Goal: Information Seeking & Learning: Check status

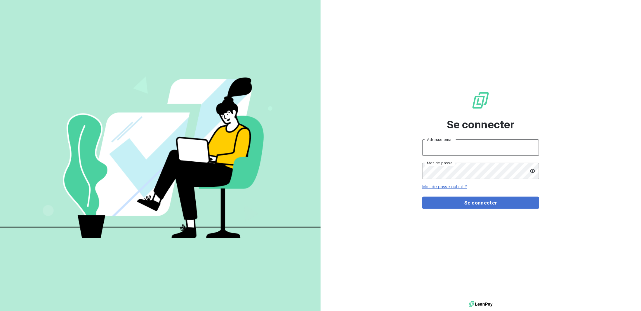
type input "[PERSON_NAME][EMAIL_ADDRESS][DOMAIN_NAME]"
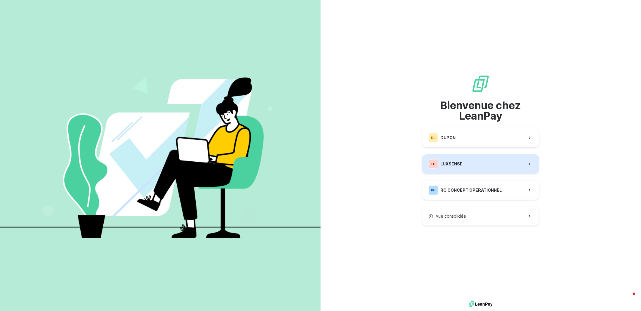
click at [477, 165] on button "LU LUXSENSE" at bounding box center [480, 164] width 117 height 19
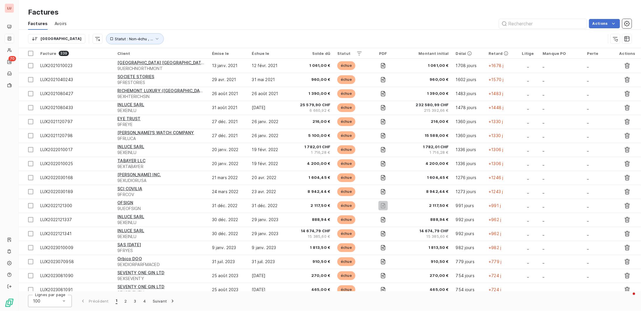
click at [183, 14] on div "Factures" at bounding box center [330, 12] width 623 height 11
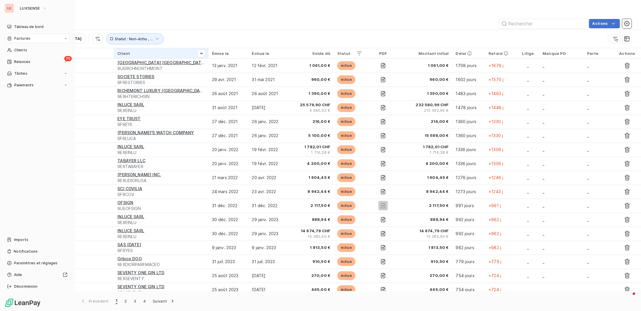
drag, startPoint x: 26, startPoint y: 59, endPoint x: 139, endPoint y: 48, distance: 114.2
click at [26, 59] on span "Relances" at bounding box center [22, 61] width 16 height 5
click at [10, 62] on icon at bounding box center [9, 62] width 5 height 5
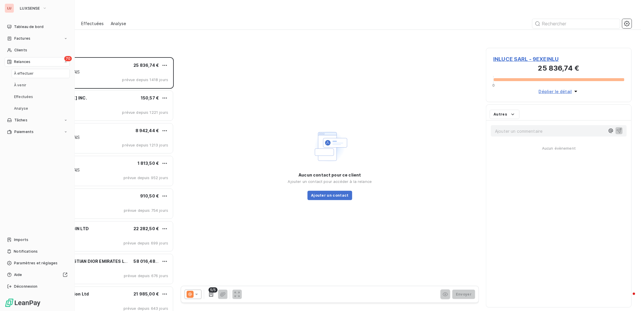
scroll to position [250, 141]
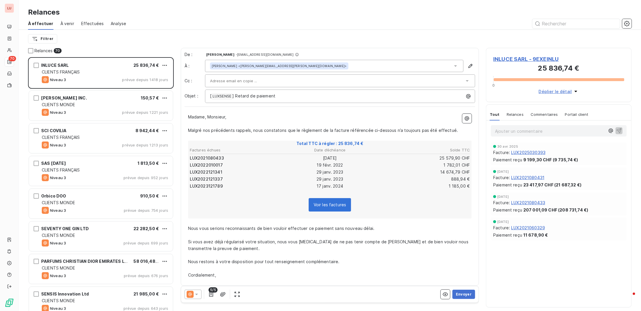
click at [60, 23] on span "À venir" at bounding box center [67, 24] width 14 height 6
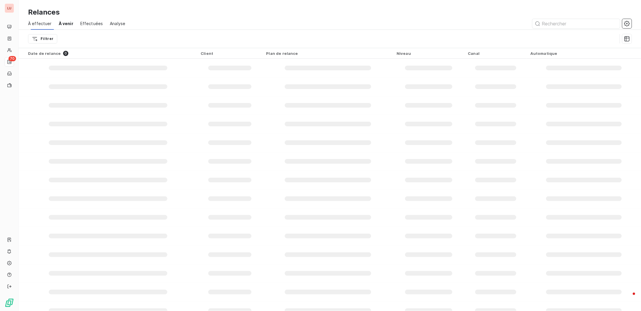
click at [94, 23] on span "Effectuées" at bounding box center [91, 24] width 23 height 6
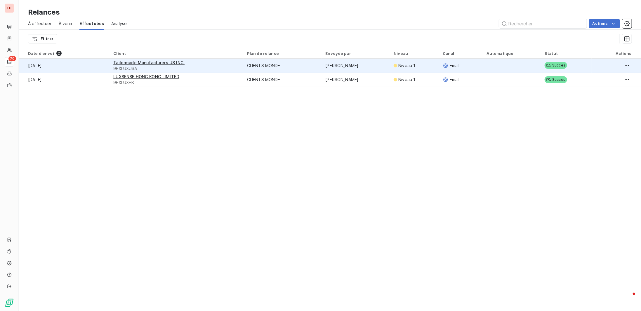
click at [275, 69] on td "CLIENTS MONDE" at bounding box center [283, 66] width 79 height 14
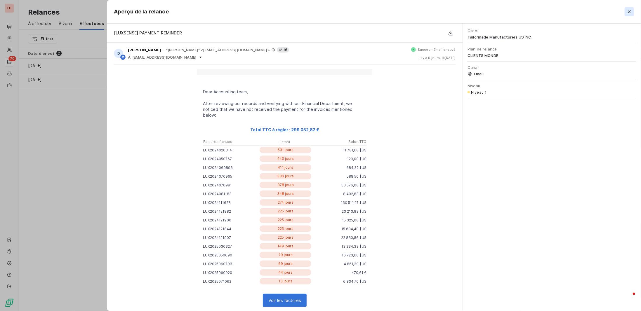
click at [629, 13] on icon "button" at bounding box center [630, 12] width 6 height 6
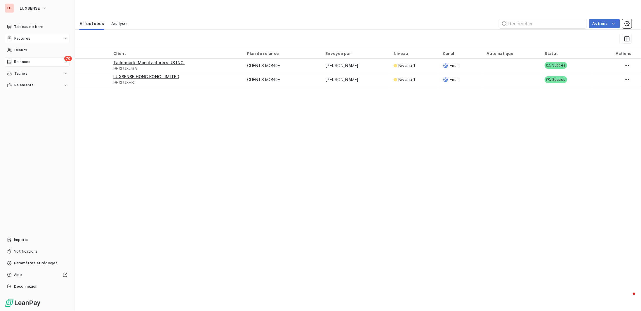
click at [17, 39] on span "Factures" at bounding box center [22, 38] width 16 height 5
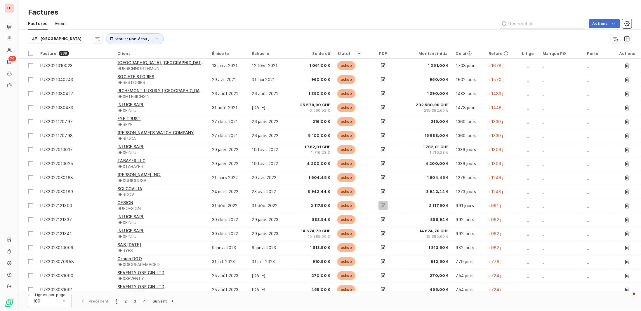
click at [154, 23] on div "Actions" at bounding box center [353, 23] width 558 height 9
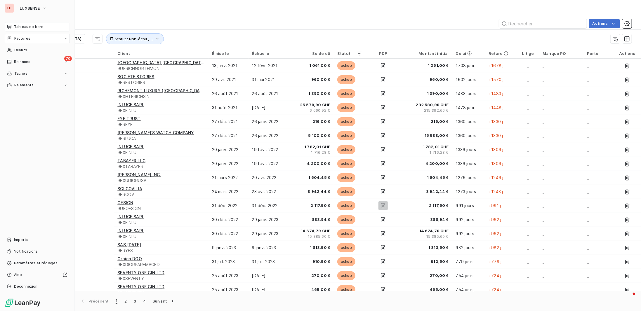
click at [19, 27] on span "Tableau de bord" at bounding box center [29, 26] width 30 height 5
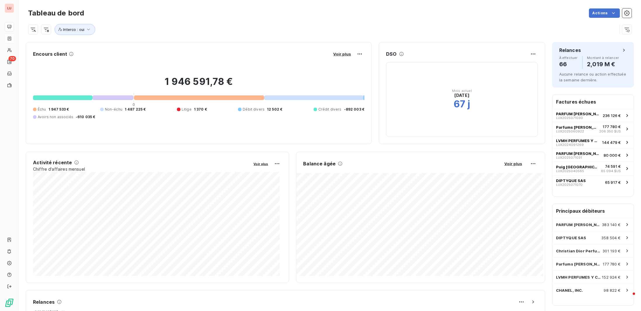
click at [539, 29] on div "Interco : oui" at bounding box center [323, 29] width 590 height 11
drag, startPoint x: 212, startPoint y: 25, endPoint x: 193, endPoint y: 33, distance: 20.4
click at [212, 25] on div "Interco : oui" at bounding box center [323, 29] width 590 height 11
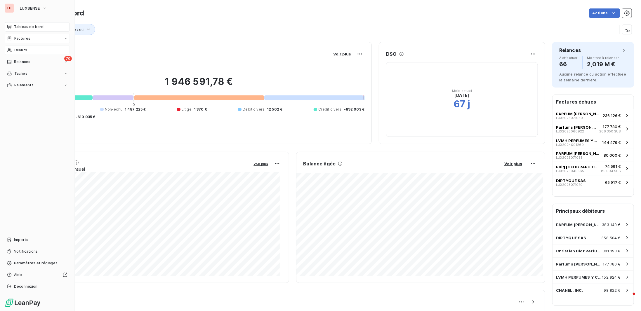
click at [24, 51] on span "Clients" at bounding box center [20, 50] width 13 height 5
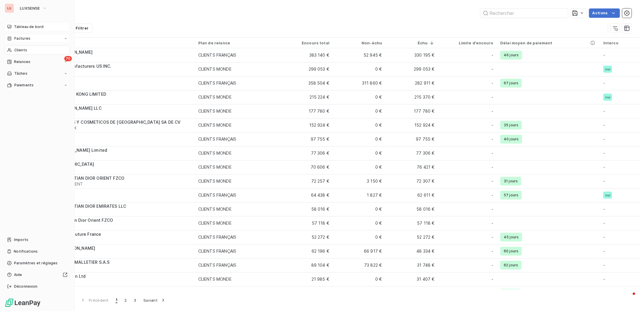
click at [32, 27] on span "Tableau de bord" at bounding box center [29, 26] width 30 height 5
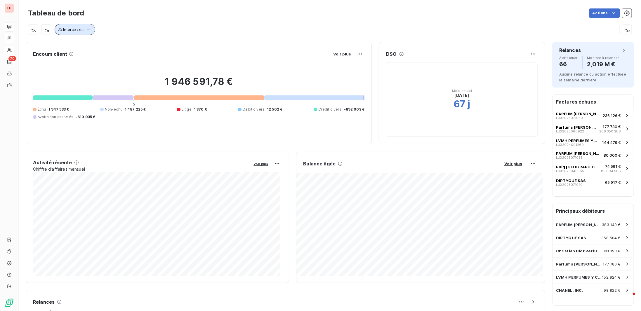
click at [76, 27] on span "Interco : oui" at bounding box center [73, 29] width 21 height 5
click at [120, 23] on div "Interco : oui" at bounding box center [330, 27] width 604 height 16
click at [204, 23] on div "Interco : oui" at bounding box center [330, 27] width 604 height 16
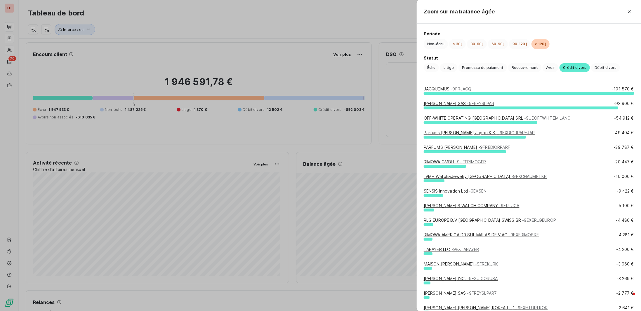
click at [447, 89] on link "JACQUEMUS - 9FRJACQ" at bounding box center [448, 88] width 48 height 5
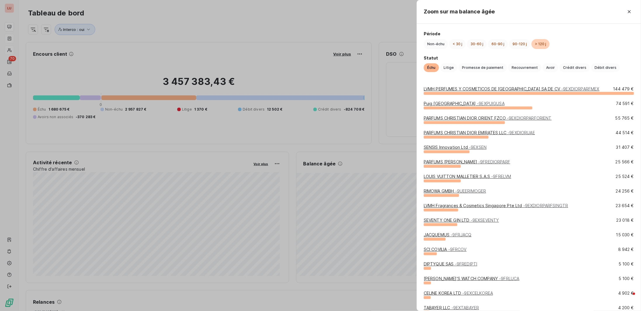
drag, startPoint x: 368, startPoint y: 173, endPoint x: 363, endPoint y: 177, distance: 5.6
click at [368, 173] on div at bounding box center [320, 155] width 641 height 311
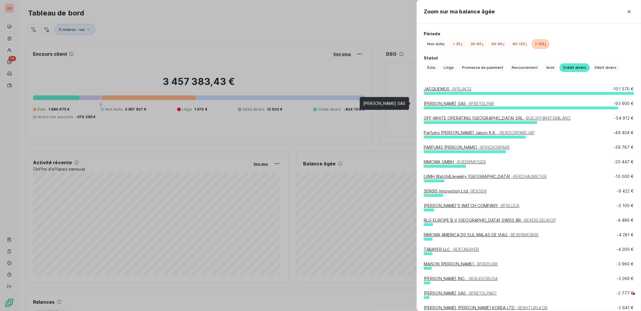
click at [450, 102] on link "[PERSON_NAME] SAS - 9FREYSLPAR" at bounding box center [459, 103] width 70 height 5
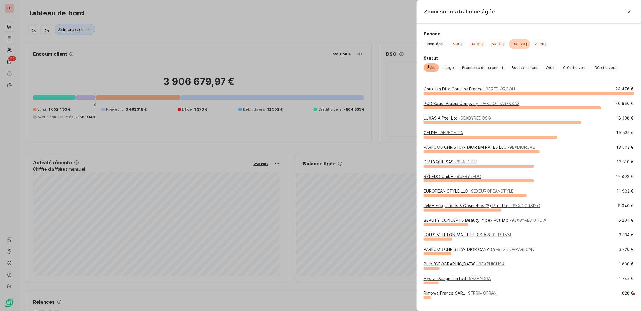
click at [361, 139] on div at bounding box center [320, 155] width 641 height 311
click at [392, 139] on div at bounding box center [320, 155] width 641 height 311
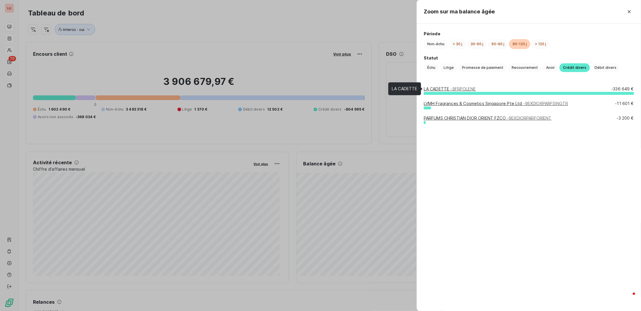
click at [463, 87] on span "- 9FRPOLENE" at bounding box center [463, 88] width 25 height 5
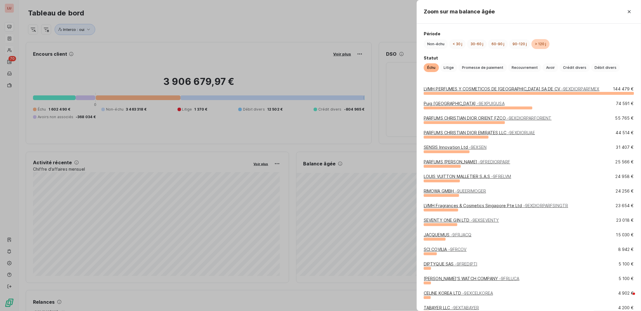
click at [386, 138] on div at bounding box center [320, 155] width 641 height 311
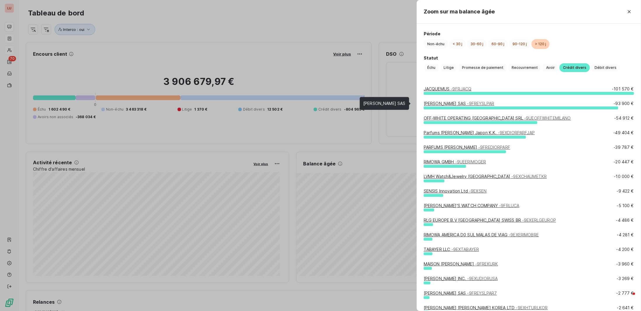
click at [442, 103] on link "[PERSON_NAME] SAS - 9FREYSLPAR" at bounding box center [459, 103] width 70 height 5
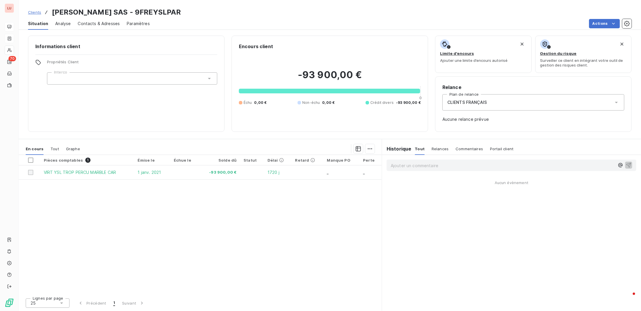
click at [37, 11] on span "Clients" at bounding box center [34, 12] width 13 height 5
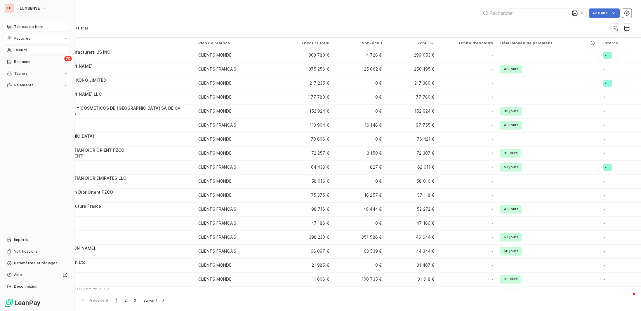
click at [25, 29] on span "Tableau de bord" at bounding box center [29, 26] width 30 height 5
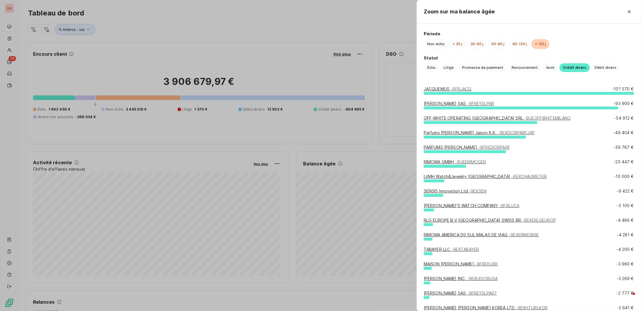
click at [334, 178] on div at bounding box center [320, 155] width 641 height 311
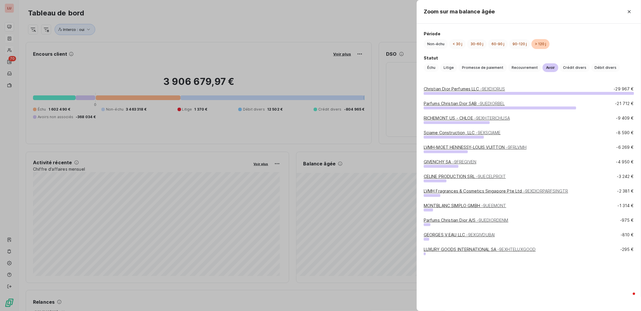
click at [462, 89] on link "Christian Dior Perfumes LLC - 9EXDIORUS" at bounding box center [465, 88] width 82 height 5
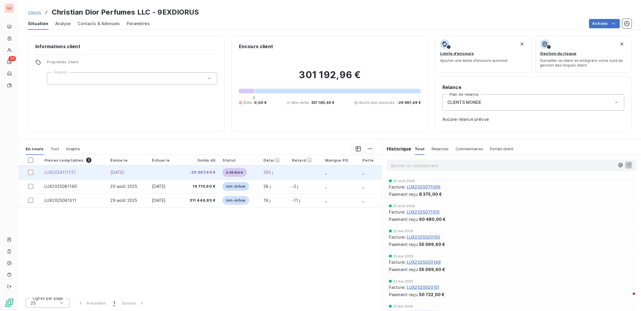
click at [189, 169] on td "-29 967,49 €" at bounding box center [199, 173] width 40 height 14
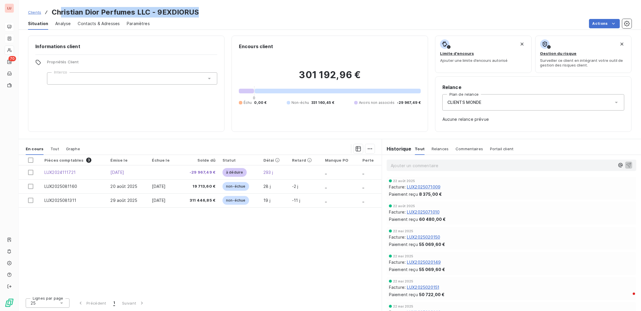
drag, startPoint x: 115, startPoint y: 12, endPoint x: 293, endPoint y: 6, distance: 178.3
click at [293, 6] on div "Clients Christian Dior Perfumes LLC - 9EXDIORUS Situation Analyse Contacts & Ad…" at bounding box center [330, 15] width 623 height 30
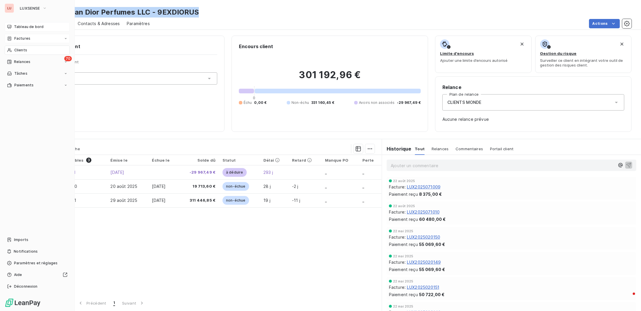
click at [21, 27] on span "Tableau de bord" at bounding box center [29, 26] width 30 height 5
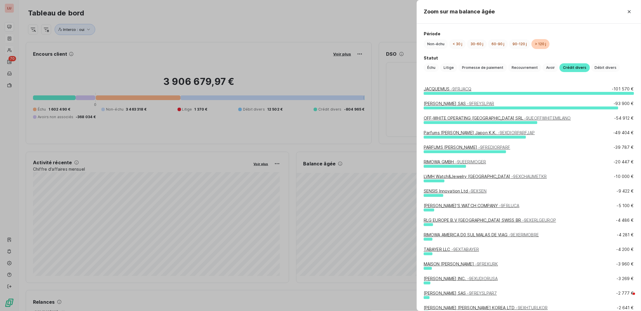
click at [371, 150] on div at bounding box center [320, 155] width 641 height 311
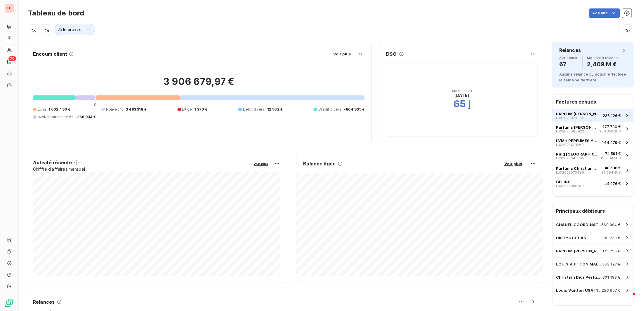
click at [570, 112] on span "PARFUM [PERSON_NAME]" at bounding box center [578, 114] width 44 height 5
click at [591, 114] on span "PARFUM [PERSON_NAME]" at bounding box center [578, 114] width 44 height 5
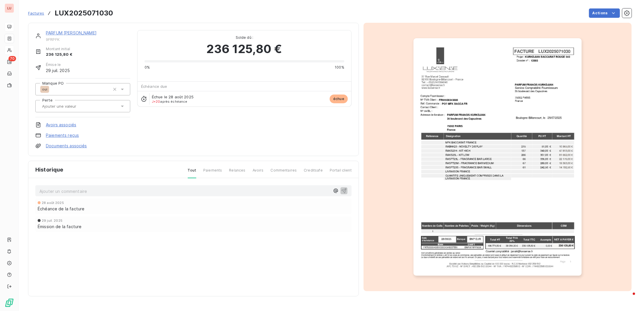
click at [37, 13] on span "Factures" at bounding box center [36, 13] width 16 height 5
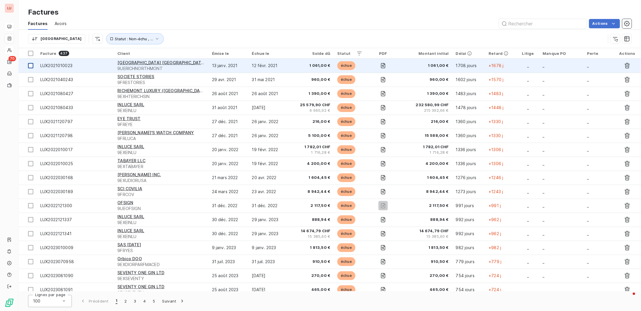
click at [31, 67] on div at bounding box center [30, 65] width 5 height 5
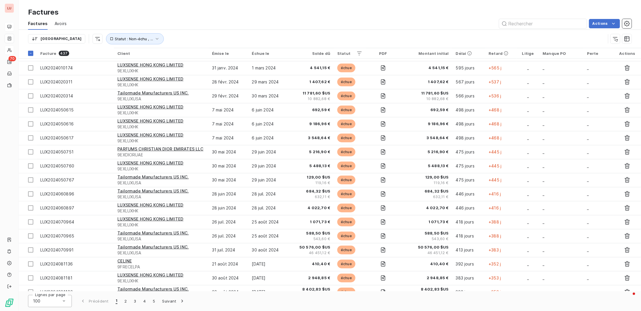
scroll to position [467, 0]
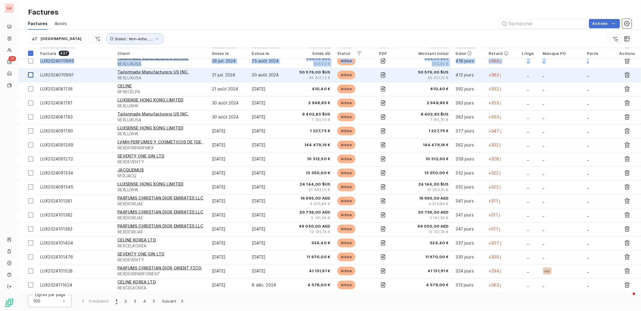
click at [30, 75] on div at bounding box center [30, 74] width 5 height 5
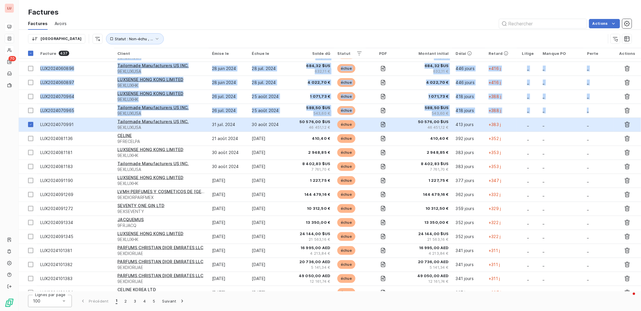
scroll to position [292, 0]
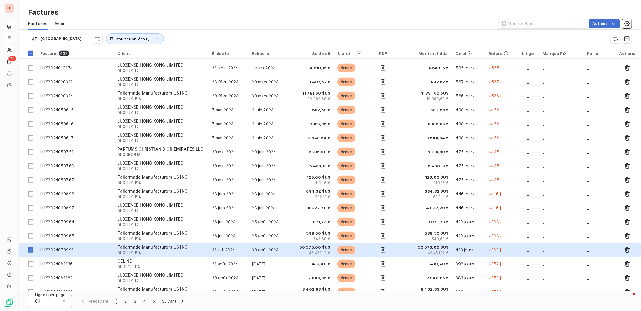
click at [217, 29] on div "Factures Avoirs Actions" at bounding box center [330, 24] width 623 height 12
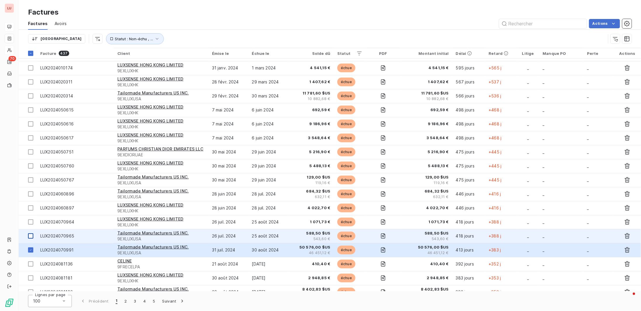
click at [32, 237] on div at bounding box center [30, 236] width 5 height 5
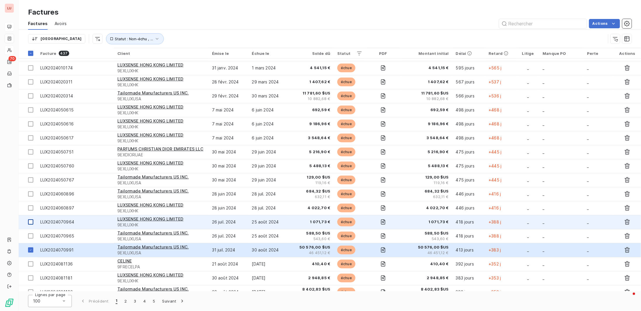
click at [28, 219] on td at bounding box center [28, 222] width 18 height 14
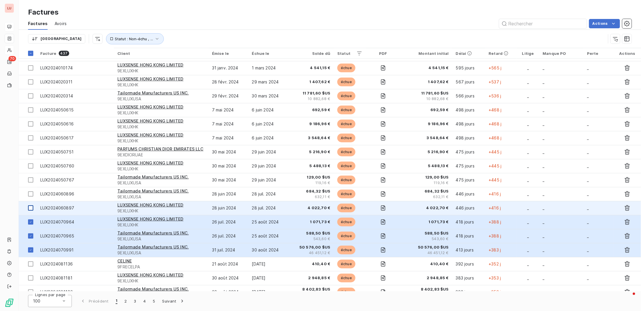
click at [29, 207] on div at bounding box center [30, 208] width 5 height 5
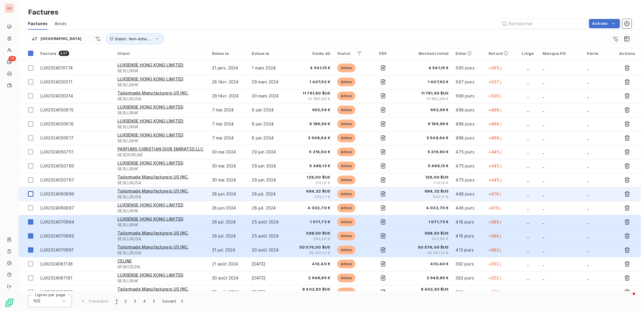
click at [29, 194] on div at bounding box center [30, 194] width 5 height 5
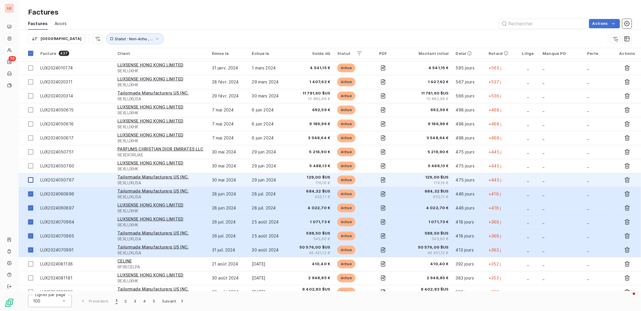
click at [33, 178] on div at bounding box center [30, 180] width 5 height 5
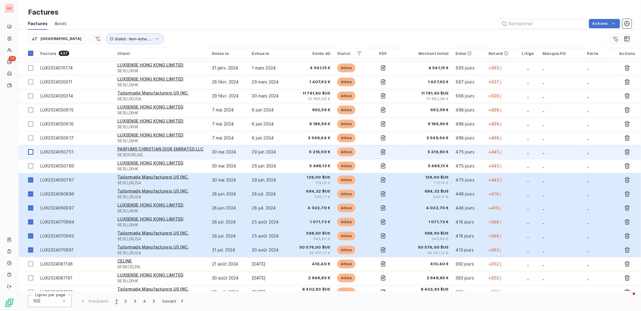
drag, startPoint x: 30, startPoint y: 167, endPoint x: 31, endPoint y: 151, distance: 16.7
click at [30, 167] on div at bounding box center [30, 166] width 5 height 5
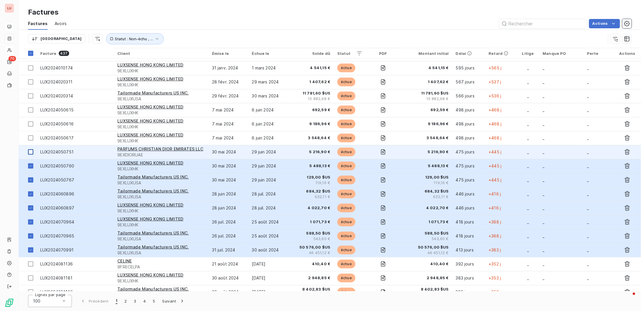
click at [31, 151] on div at bounding box center [30, 152] width 5 height 5
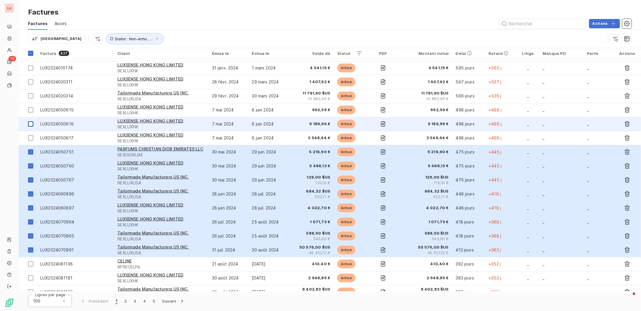
drag, startPoint x: 31, startPoint y: 139, endPoint x: 30, endPoint y: 123, distance: 16.1
click at [31, 139] on div at bounding box center [30, 138] width 5 height 5
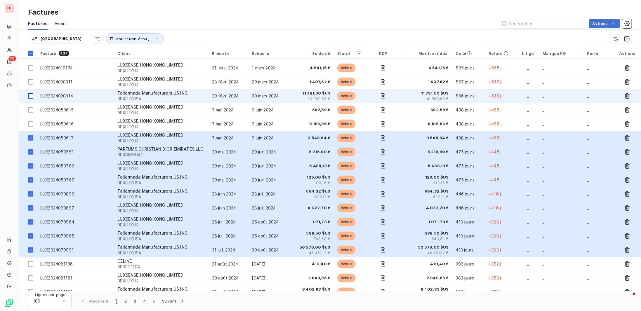
drag, startPoint x: 30, startPoint y: 123, endPoint x: 31, endPoint y: 92, distance: 31.0
click at [30, 123] on div at bounding box center [30, 124] width 5 height 5
click at [30, 110] on div at bounding box center [30, 110] width 5 height 5
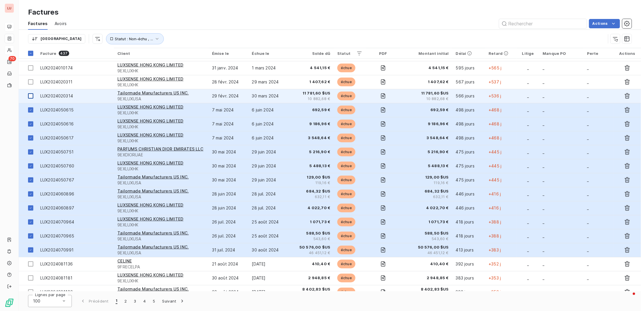
click at [31, 92] on td at bounding box center [28, 96] width 18 height 14
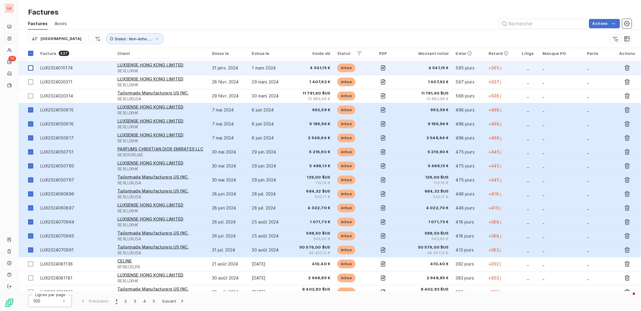
click at [31, 80] on div at bounding box center [30, 81] width 5 height 5
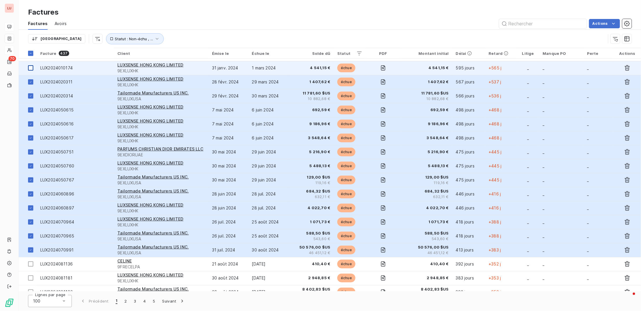
click at [31, 67] on div at bounding box center [30, 67] width 5 height 5
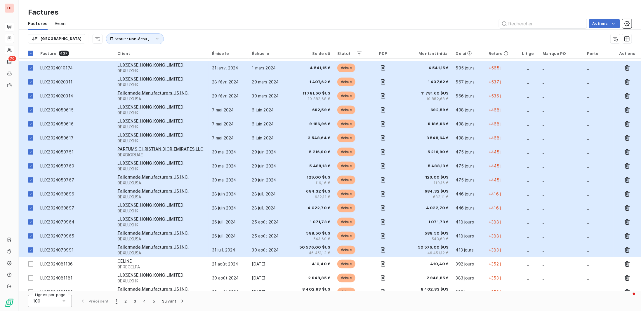
scroll to position [204, 0]
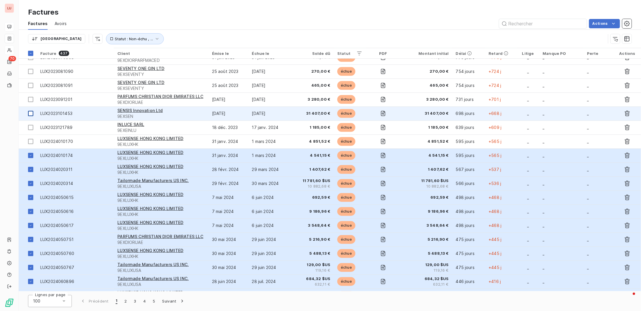
click at [30, 114] on div at bounding box center [30, 113] width 5 height 5
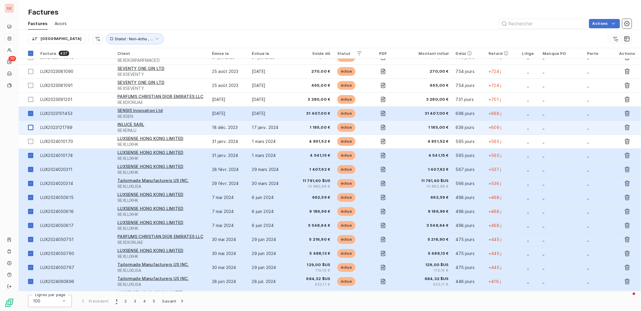
click at [31, 126] on div at bounding box center [30, 127] width 5 height 5
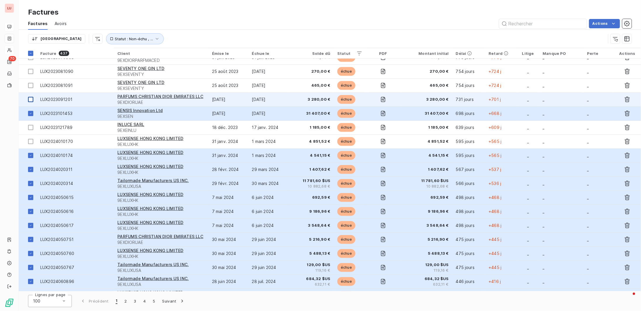
click at [32, 140] on div at bounding box center [30, 141] width 5 height 5
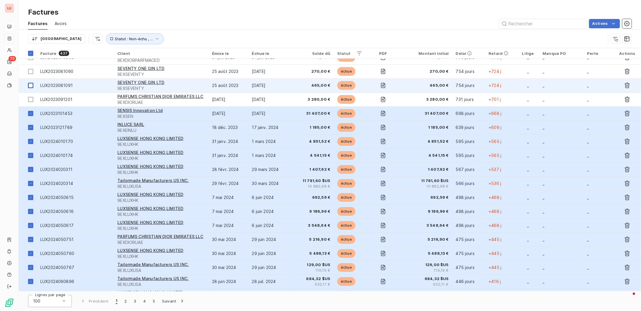
drag, startPoint x: 32, startPoint y: 100, endPoint x: 30, endPoint y: 87, distance: 12.9
click at [31, 100] on div at bounding box center [30, 99] width 5 height 5
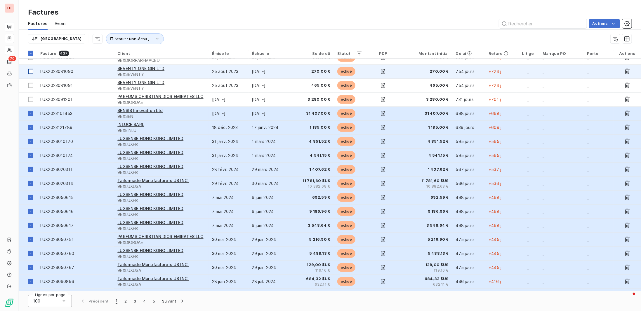
click at [30, 86] on div at bounding box center [30, 85] width 5 height 5
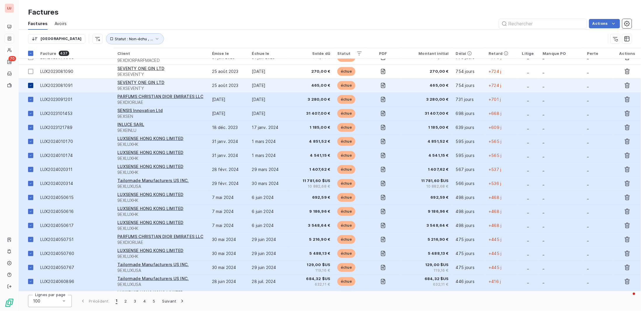
click at [32, 69] on div at bounding box center [30, 71] width 5 height 5
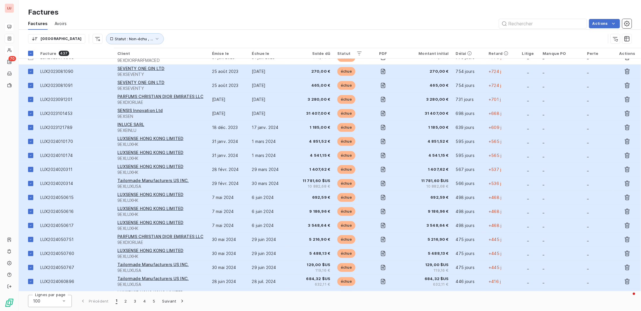
scroll to position [117, 0]
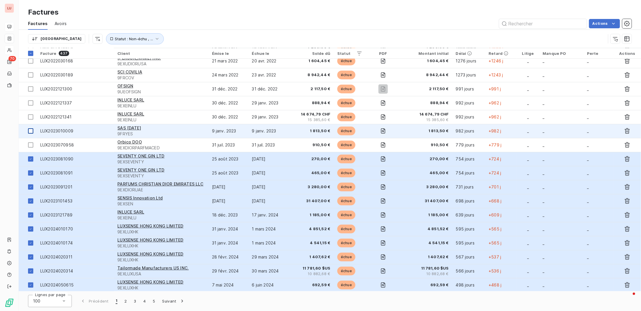
drag, startPoint x: 31, startPoint y: 146, endPoint x: 32, endPoint y: 129, distance: 17.3
click at [31, 146] on div at bounding box center [30, 145] width 5 height 5
click at [32, 129] on div at bounding box center [30, 131] width 5 height 5
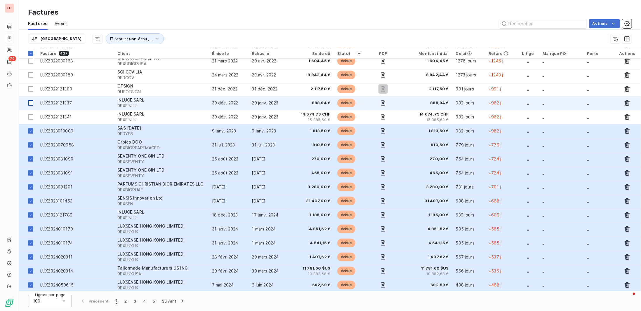
click at [32, 115] on div at bounding box center [30, 117] width 5 height 5
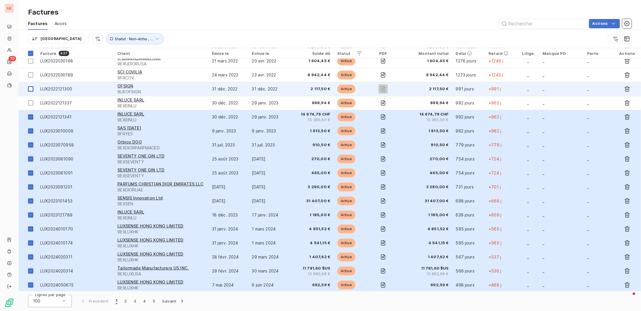
drag, startPoint x: 32, startPoint y: 102, endPoint x: 31, endPoint y: 87, distance: 14.6
click at [32, 101] on div at bounding box center [30, 102] width 5 height 5
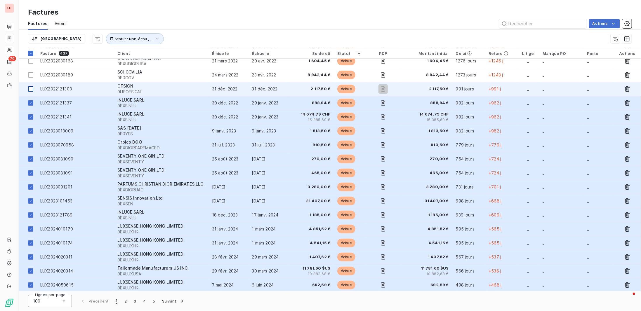
click at [31, 87] on div at bounding box center [30, 88] width 5 height 5
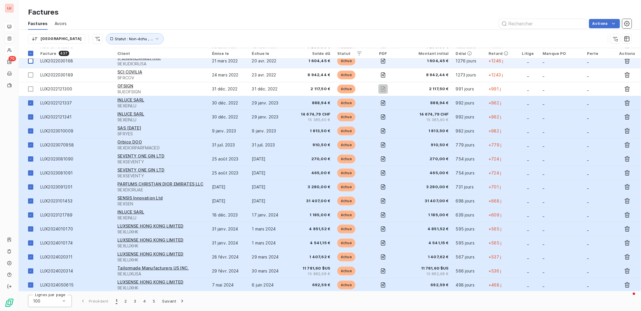
click at [30, 75] on div at bounding box center [30, 74] width 5 height 5
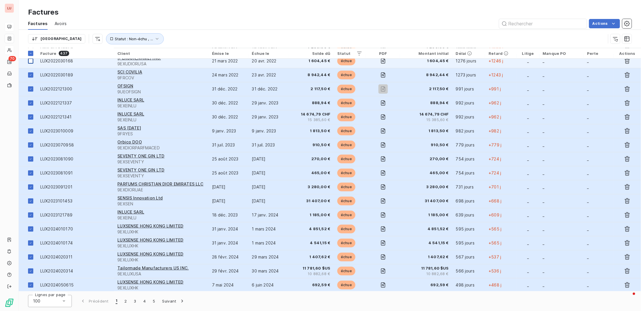
click at [30, 60] on div at bounding box center [30, 60] width 5 height 5
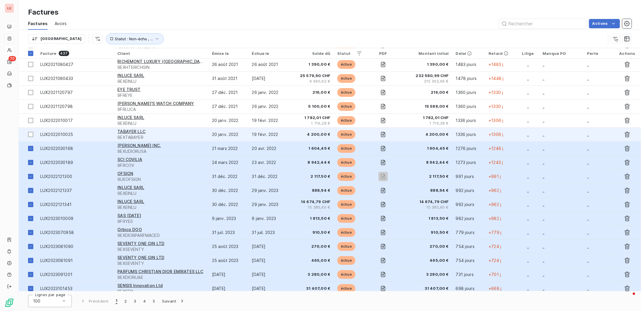
scroll to position [0, 0]
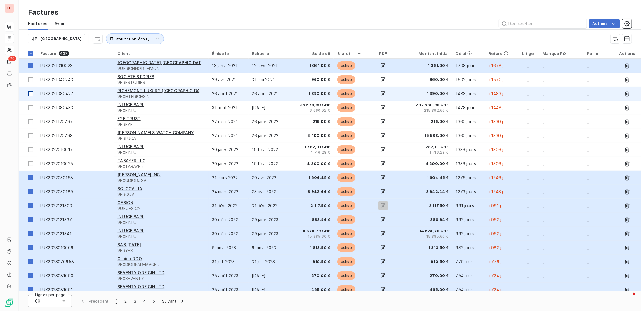
click at [32, 80] on div at bounding box center [30, 79] width 5 height 5
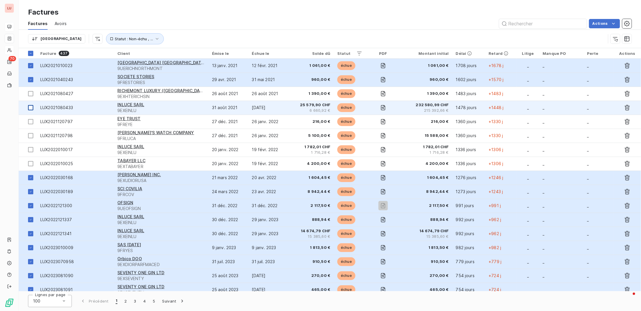
drag, startPoint x: 32, startPoint y: 93, endPoint x: 30, endPoint y: 105, distance: 12.1
click at [32, 94] on div at bounding box center [30, 93] width 5 height 5
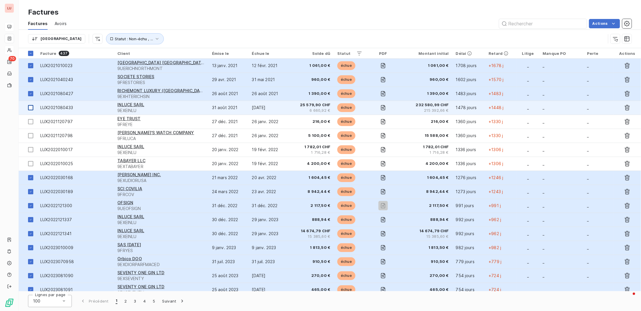
click at [30, 105] on div at bounding box center [30, 107] width 5 height 5
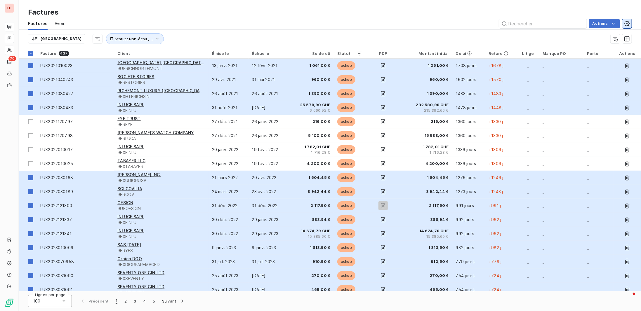
click at [629, 25] on icon "button" at bounding box center [627, 24] width 6 height 6
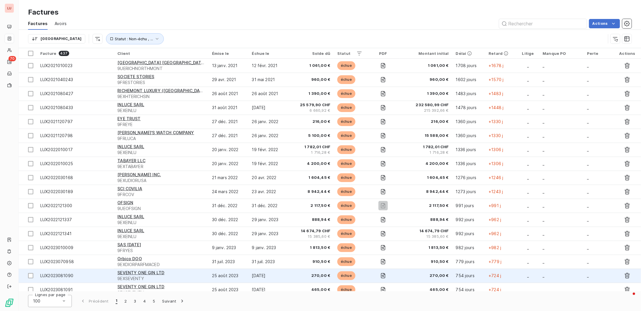
scroll to position [117, 0]
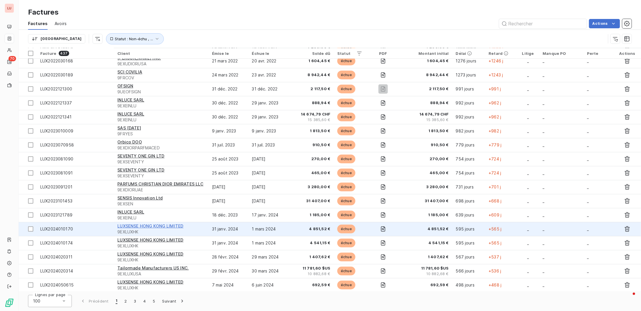
click at [164, 225] on span "LUXSENSE HONG KONG LIMITED" at bounding box center [150, 226] width 66 height 5
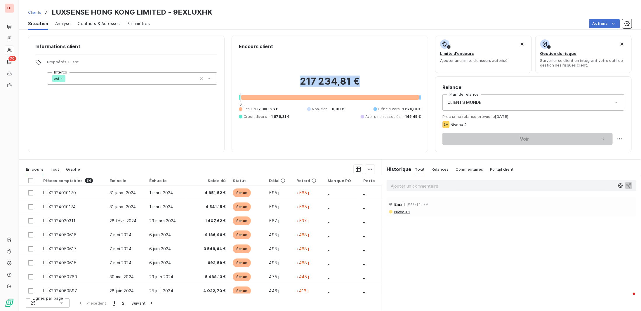
drag, startPoint x: 292, startPoint y: 74, endPoint x: 358, endPoint y: 74, distance: 65.7
click at [358, 74] on div "217 234,81 € 0 Échu 217 380,26 € Non-échu 0,00 € Débit divers 1 676,81 € Crédit…" at bounding box center [330, 97] width 182 height 95
drag, startPoint x: 377, startPoint y: 76, endPoint x: 369, endPoint y: 76, distance: 8.8
click at [377, 76] on h2 "217 234,81 €" at bounding box center [330, 85] width 182 height 18
click at [358, 79] on h2 "217 234,81 €" at bounding box center [330, 85] width 182 height 18
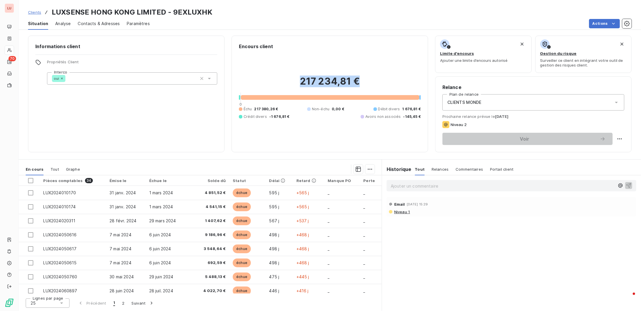
drag, startPoint x: 362, startPoint y: 82, endPoint x: 289, endPoint y: 82, distance: 72.7
click at [289, 82] on h2 "217 234,81 €" at bounding box center [330, 85] width 182 height 18
click at [335, 60] on div "217 234,81 € 0 Échu 217 380,26 € Non-échu 0,00 € Débit divers 1 676,81 € Crédit…" at bounding box center [330, 97] width 182 height 95
click at [310, 59] on div "217 234,81 € 0 Échu 217 380,26 € Non-échu 0,00 € Débit divers 1 676,81 € Crédit…" at bounding box center [330, 97] width 182 height 95
click at [33, 12] on span "Clients" at bounding box center [34, 12] width 13 height 5
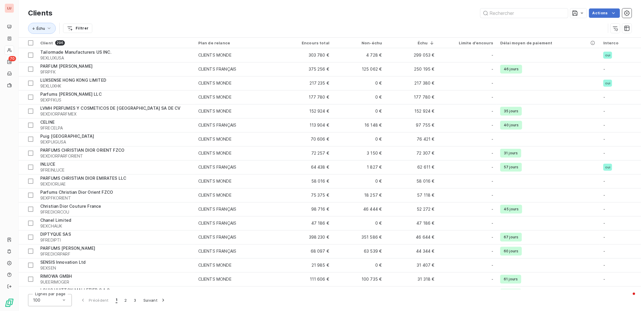
drag, startPoint x: 169, startPoint y: 20, endPoint x: 171, endPoint y: 25, distance: 5.4
click at [169, 20] on div "Échu Filtrer" at bounding box center [330, 28] width 604 height 18
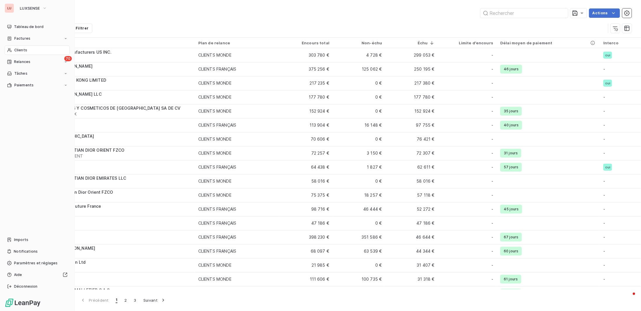
drag, startPoint x: 9, startPoint y: 8, endPoint x: 13, endPoint y: 9, distance: 3.9
click at [9, 8] on div "LU" at bounding box center [9, 8] width 9 height 9
click at [27, 28] on span "Tableau de bord" at bounding box center [29, 26] width 30 height 5
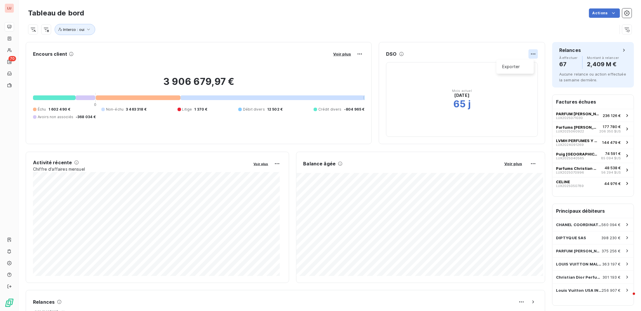
click at [529, 53] on html "LU 70 Tableau de bord Actions Interco : oui Encours client Voir plus 3 906 679,…" at bounding box center [320, 155] width 641 height 311
click at [475, 51] on html "LU 70 Tableau de bord Actions Interco : oui Encours client Voir plus 3 906 679,…" at bounding box center [320, 155] width 641 height 311
click at [458, 101] on h2 "65" at bounding box center [459, 104] width 13 height 12
click at [539, 24] on div "Interco : oui" at bounding box center [323, 29] width 590 height 11
